Goal: Navigation & Orientation: Find specific page/section

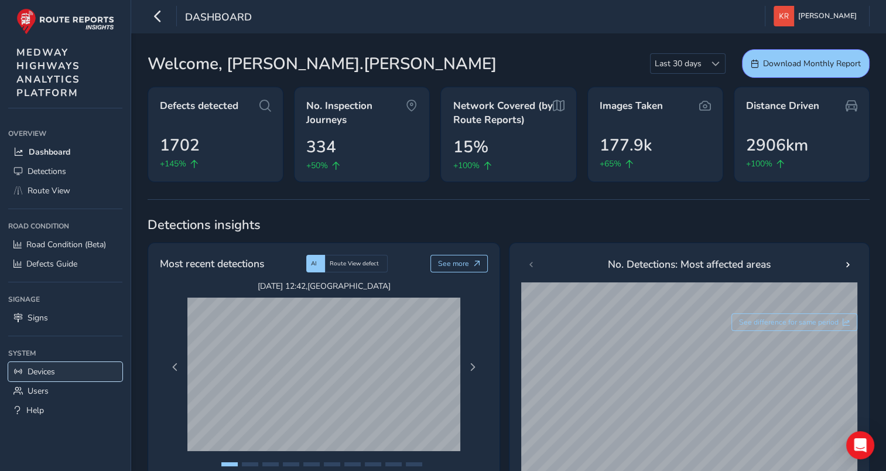
click at [42, 372] on span "Devices" at bounding box center [42, 371] width 28 height 11
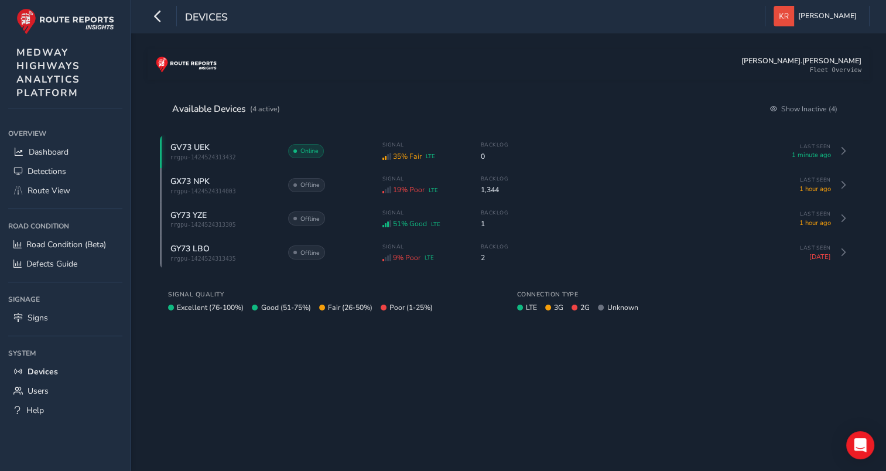
click at [14, 451] on div "Overview Overview Dashboard Detections Route View Road Condition Road Condition…" at bounding box center [65, 293] width 131 height 354
click at [42, 395] on span "Users" at bounding box center [38, 390] width 21 height 11
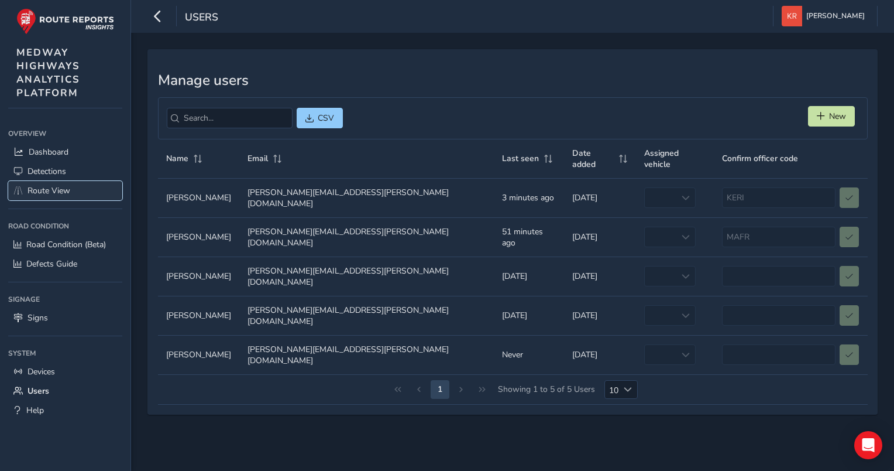
click at [61, 187] on span "Route View" at bounding box center [49, 190] width 43 height 11
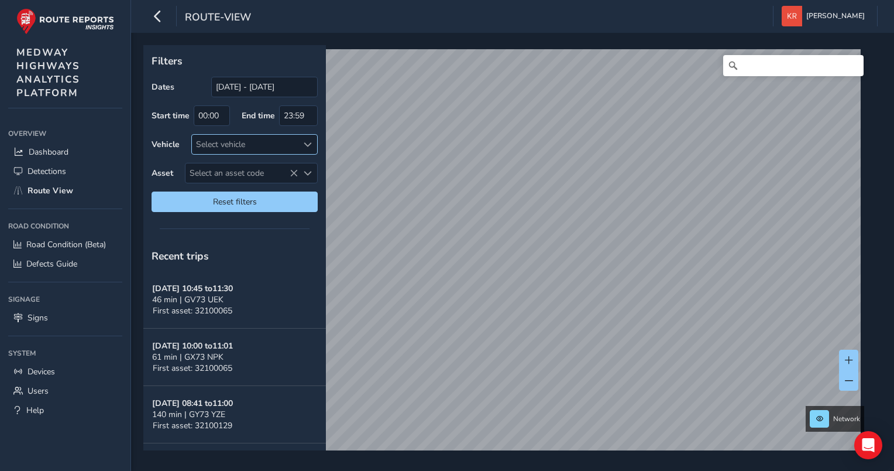
click at [303, 145] on div at bounding box center [307, 144] width 19 height 19
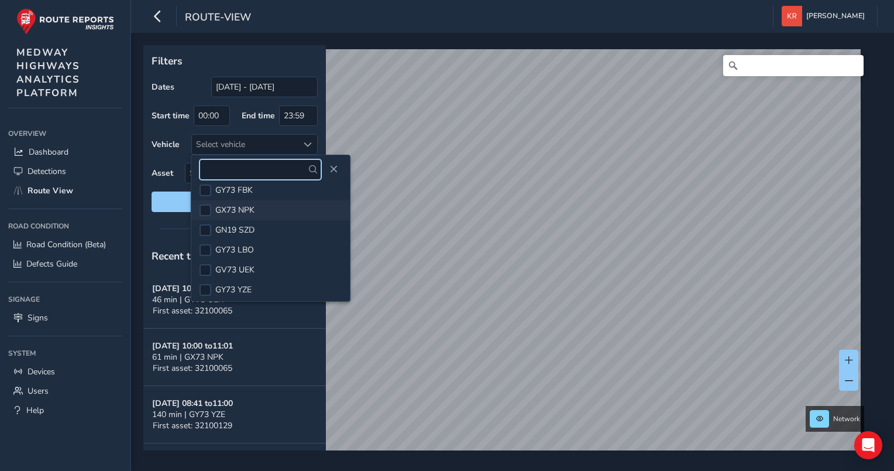
scroll to position [10, 0]
